Goal: Information Seeking & Learning: Understand process/instructions

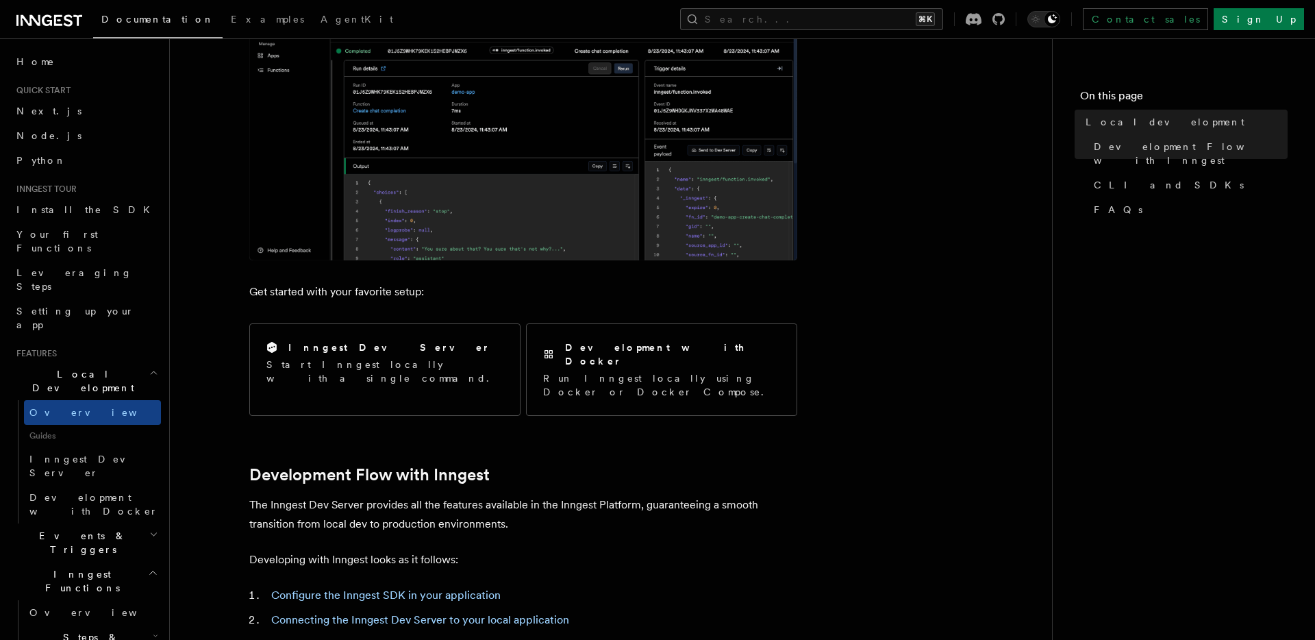
scroll to position [387, 0]
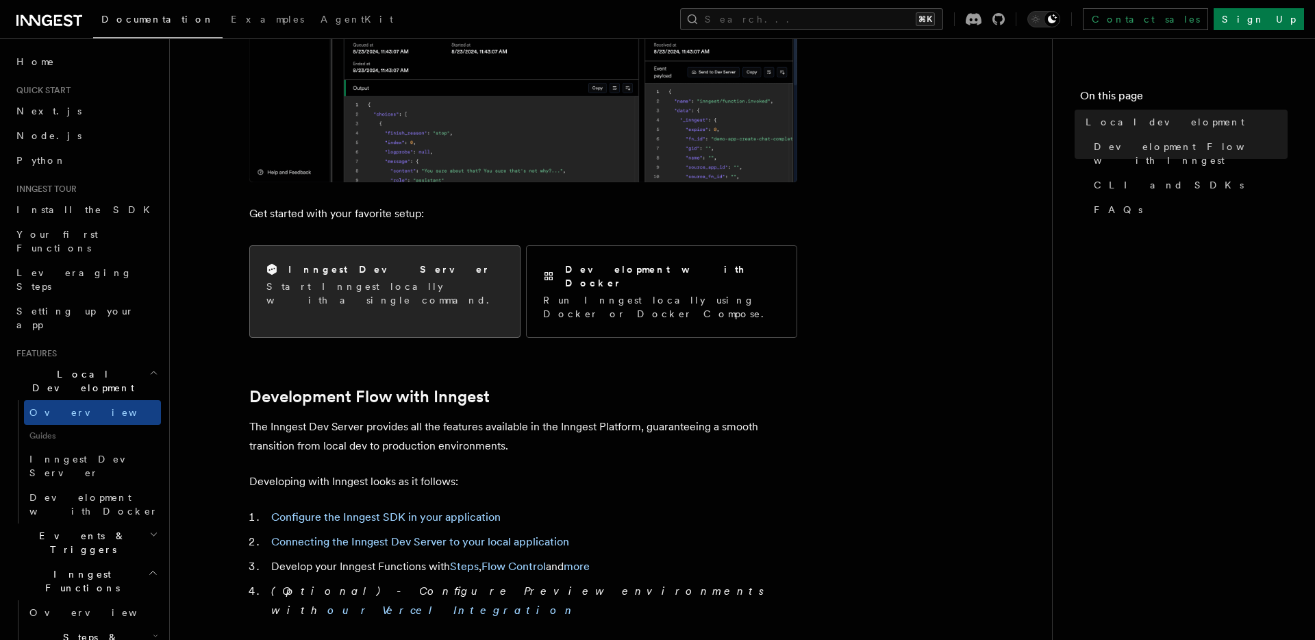
click at [369, 300] on div "Inngest Dev Server Start Inngest locally with a single command." at bounding box center [385, 284] width 270 height 77
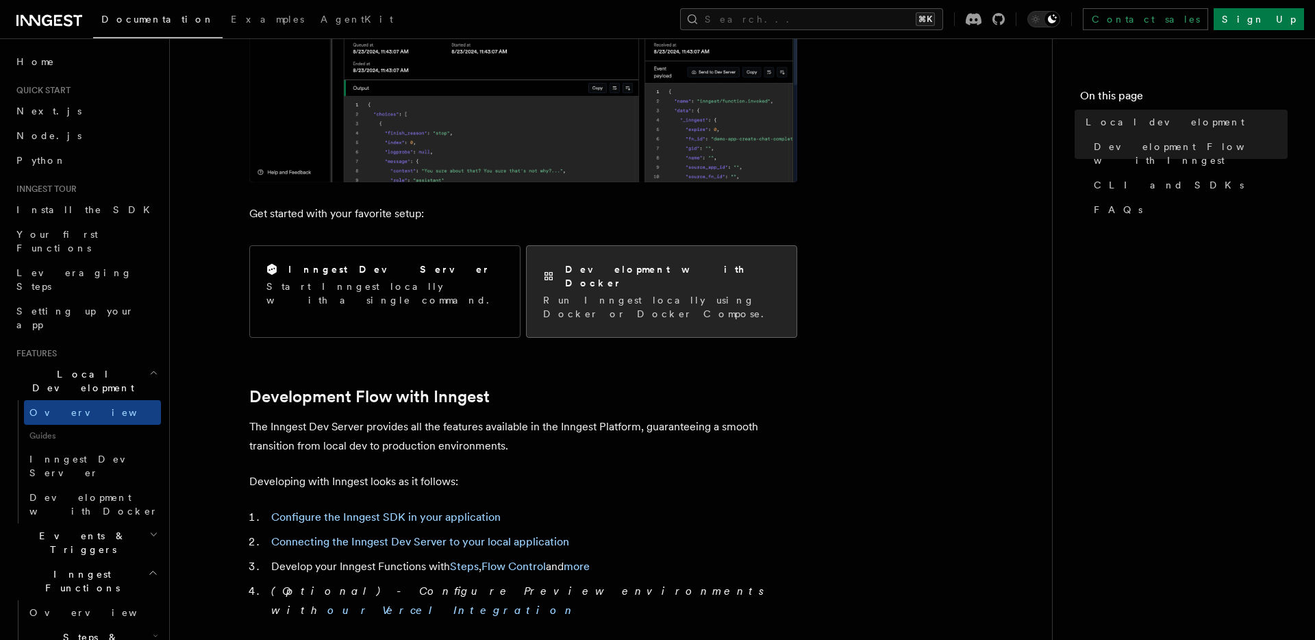
click at [655, 293] on p "Run Inngest locally using Docker or Docker Compose." at bounding box center [661, 306] width 237 height 27
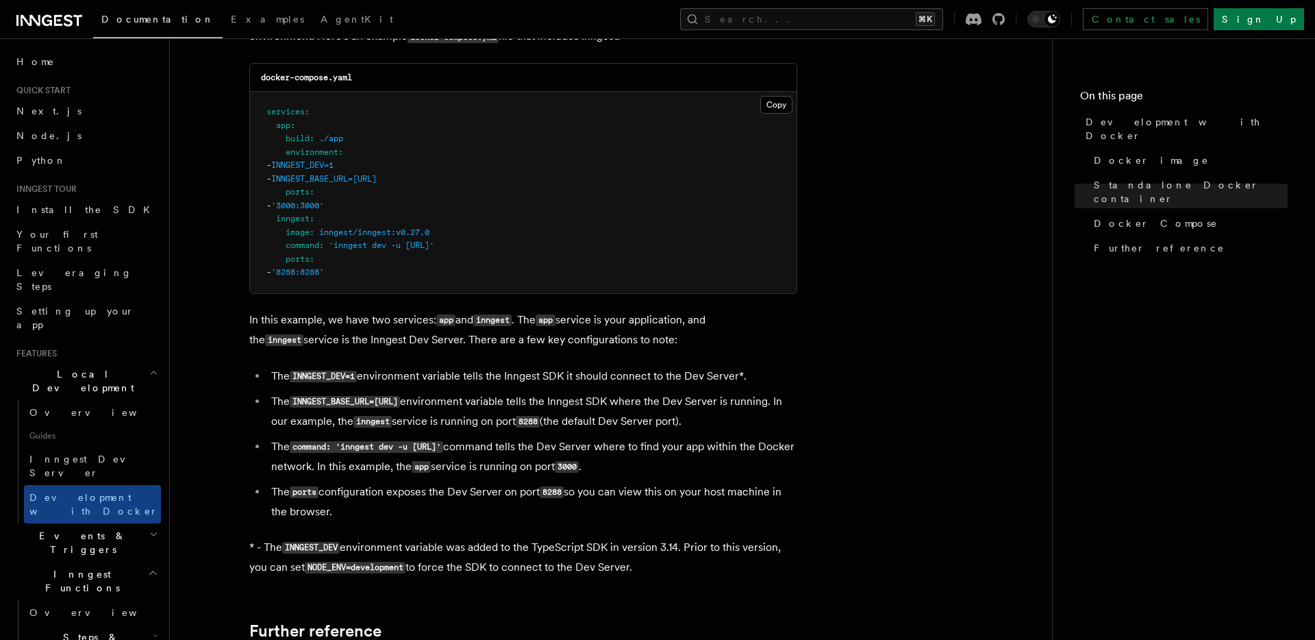
scroll to position [973, 0]
click at [512, 265] on pre "services : app : build : ./app environment : - INNGEST_DEV=1 - INNGEST_BASE_URL…" at bounding box center [523, 191] width 547 height 201
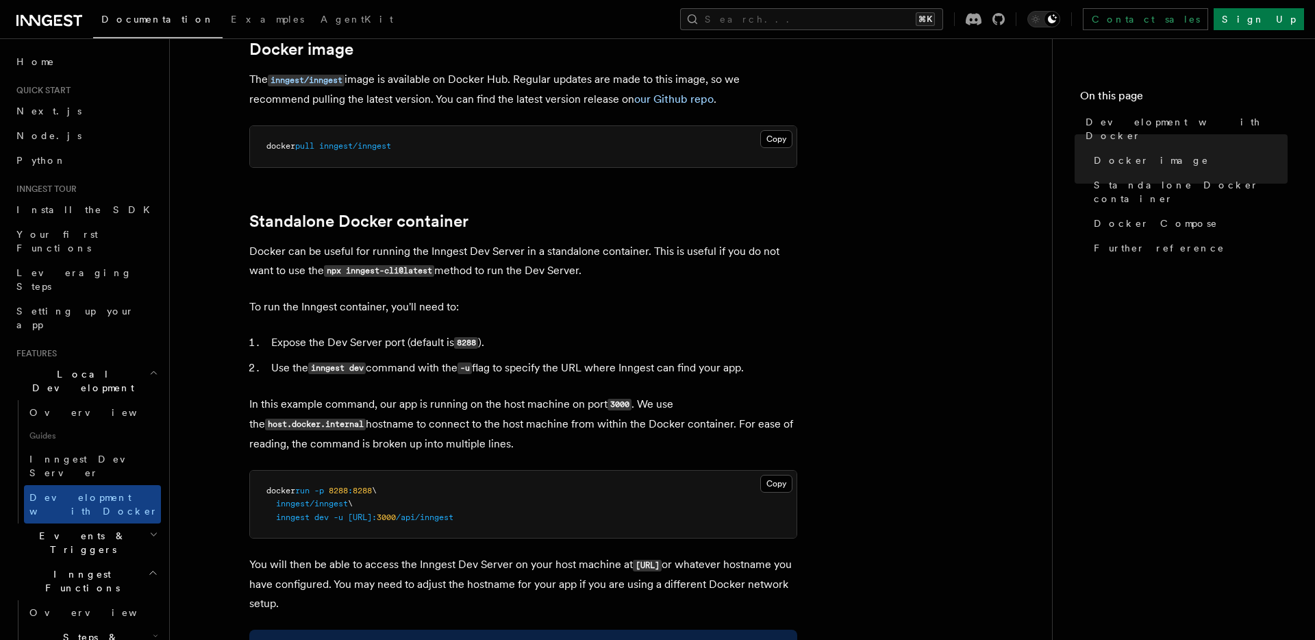
scroll to position [203, 0]
click at [774, 140] on button "Copy Copied" at bounding box center [776, 140] width 32 height 18
click at [688, 354] on ol "Expose the Dev Server port (default is 8288 ). Use the inngest dev command with…" at bounding box center [523, 356] width 548 height 45
click at [80, 453] on span "Inngest Dev Server" at bounding box center [87, 465] width 117 height 25
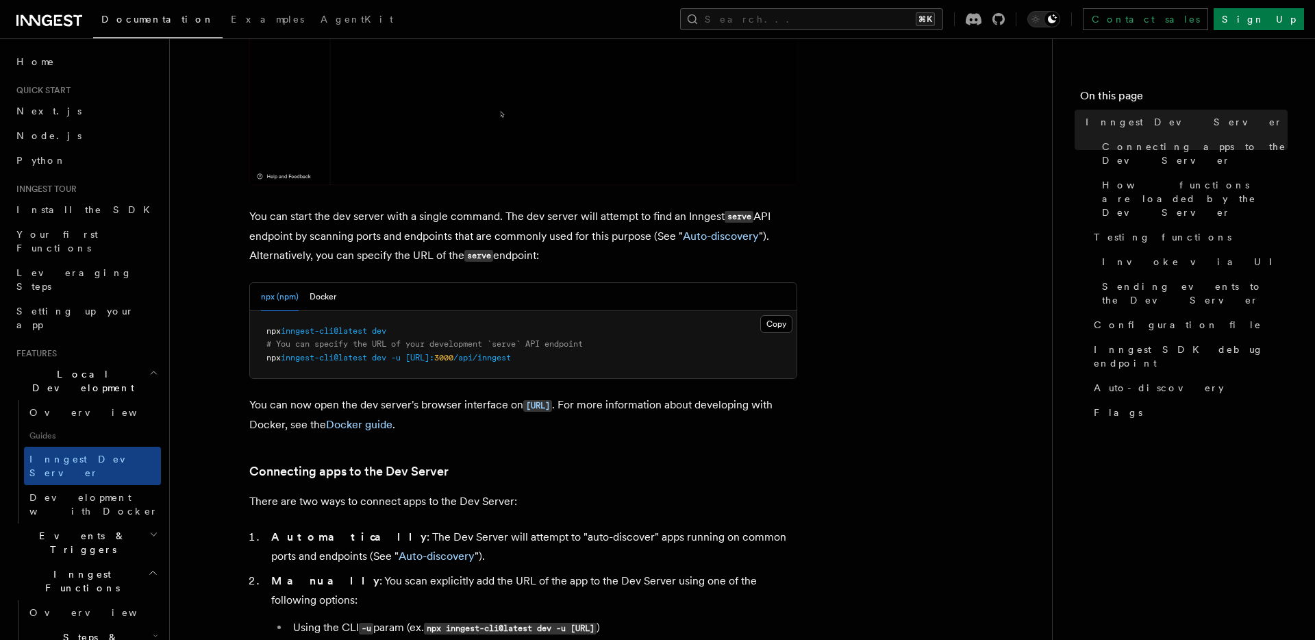
scroll to position [505, 0]
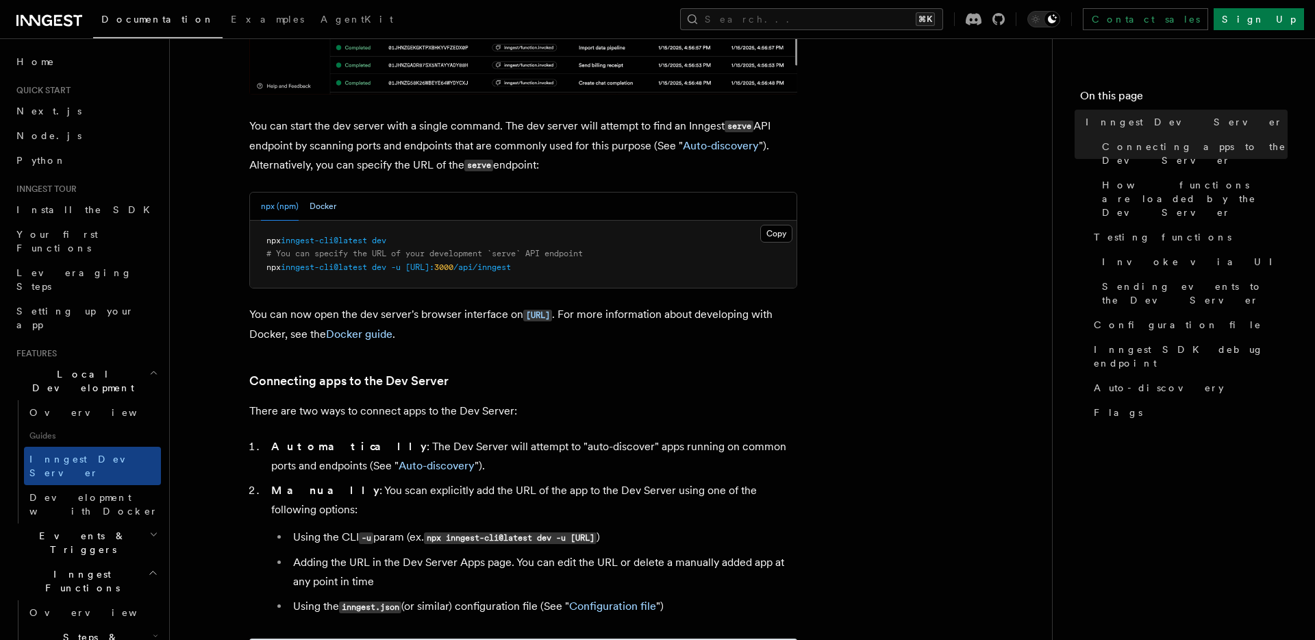
click at [326, 208] on button "Docker" at bounding box center [323, 206] width 27 height 28
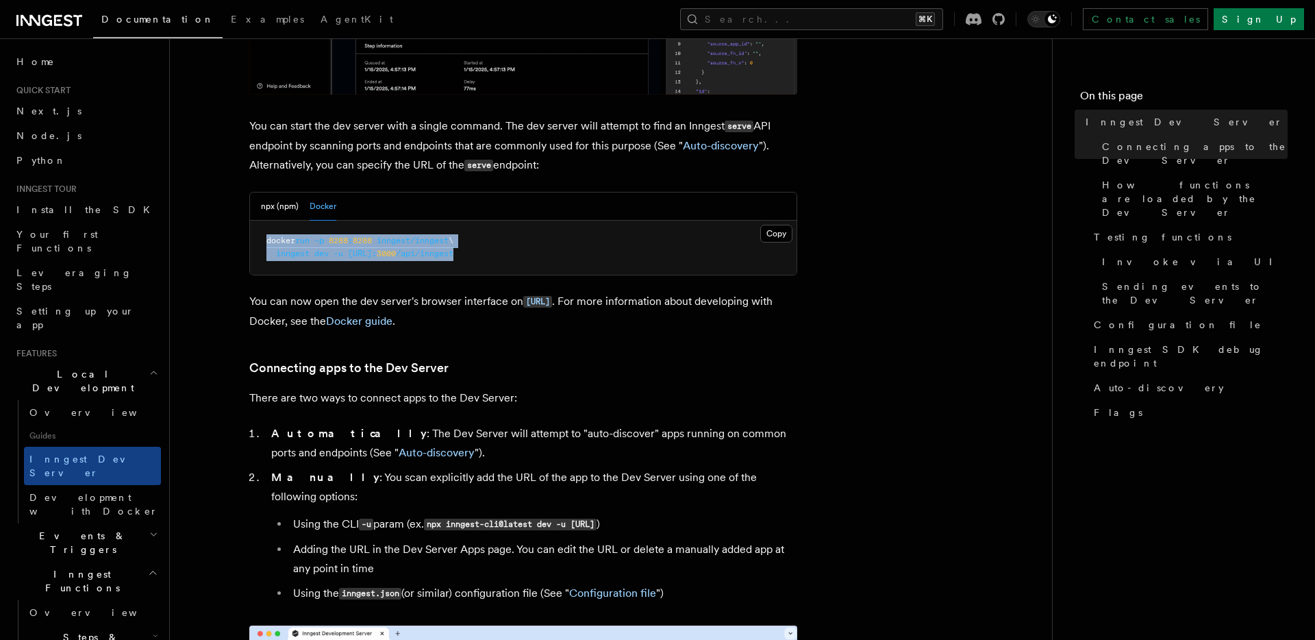
drag, startPoint x: 267, startPoint y: 242, endPoint x: 579, endPoint y: 255, distance: 312.6
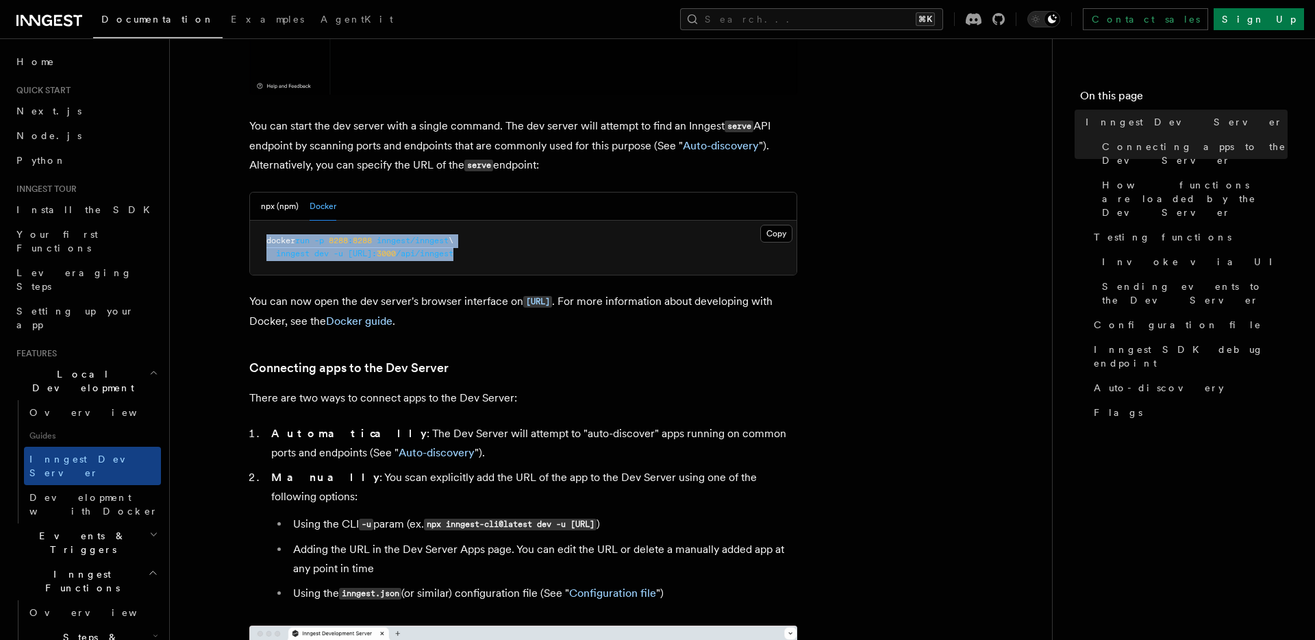
click at [579, 255] on pre "docker run -p 8288 : 8288 inngest/inngest \ inngest dev -u http://host.docker.i…" at bounding box center [523, 248] width 547 height 54
click at [788, 229] on button "Copy Copied" at bounding box center [776, 234] width 32 height 18
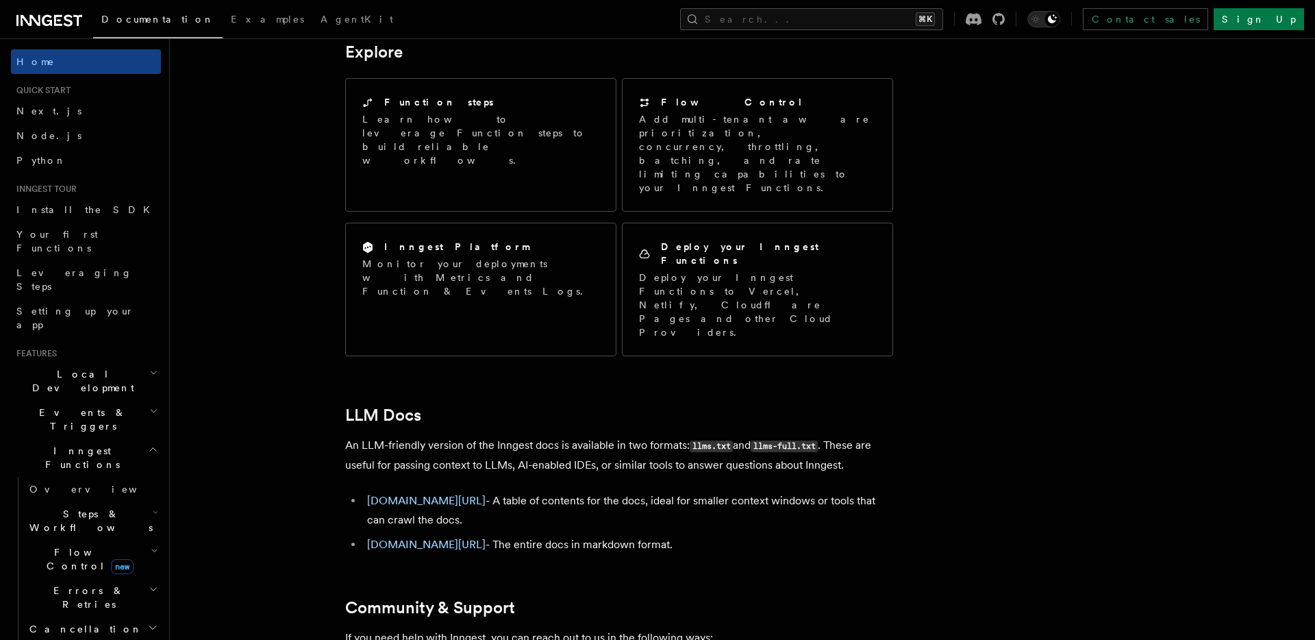
scroll to position [484, 0]
